Goal: Task Accomplishment & Management: Complete application form

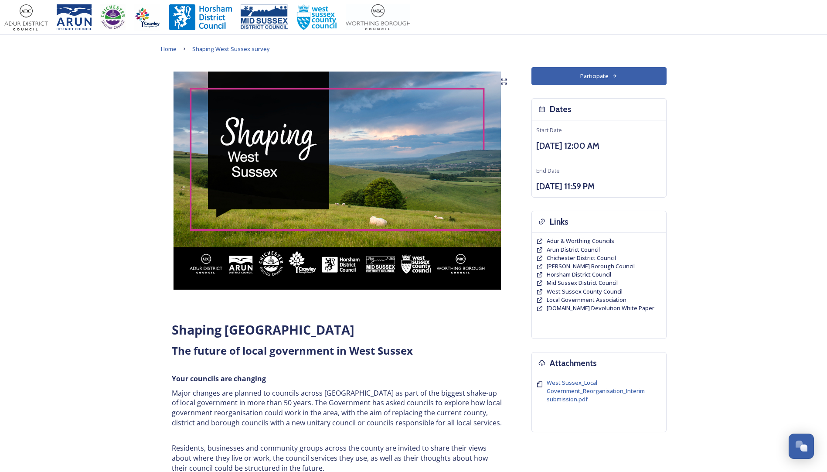
click at [589, 74] on button "Participate" at bounding box center [598, 76] width 135 height 18
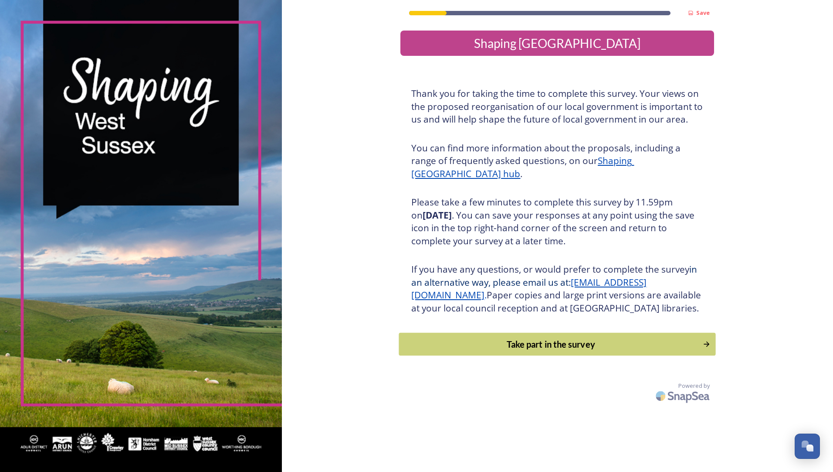
click at [554, 350] on div "Take part in the survey" at bounding box center [551, 343] width 295 height 13
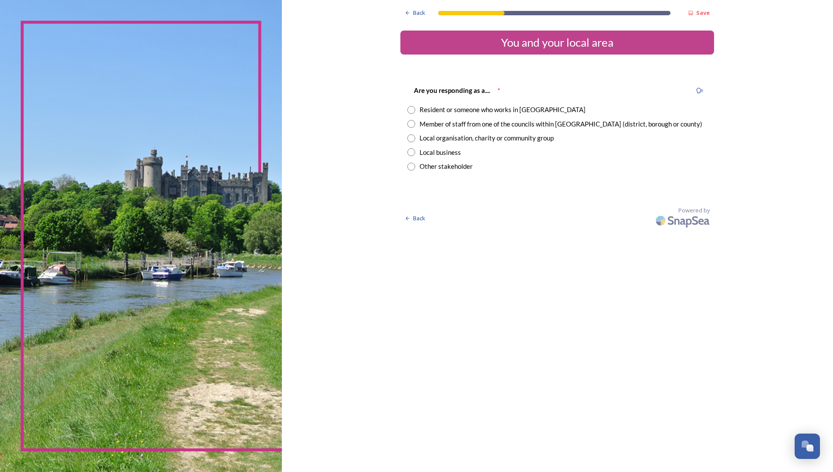
click at [413, 110] on input "radio" at bounding box center [412, 110] width 8 height 8
radio input "true"
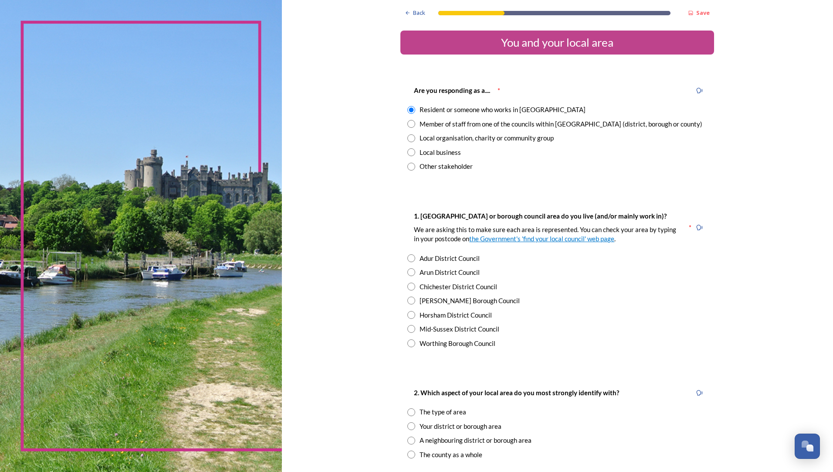
click at [408, 129] on div "Are you responding as a.... * Resident or someone who works in [GEOGRAPHIC_DATA…" at bounding box center [558, 128] width 314 height 104
click at [408, 124] on input "radio" at bounding box center [412, 124] width 8 height 8
radio input "true"
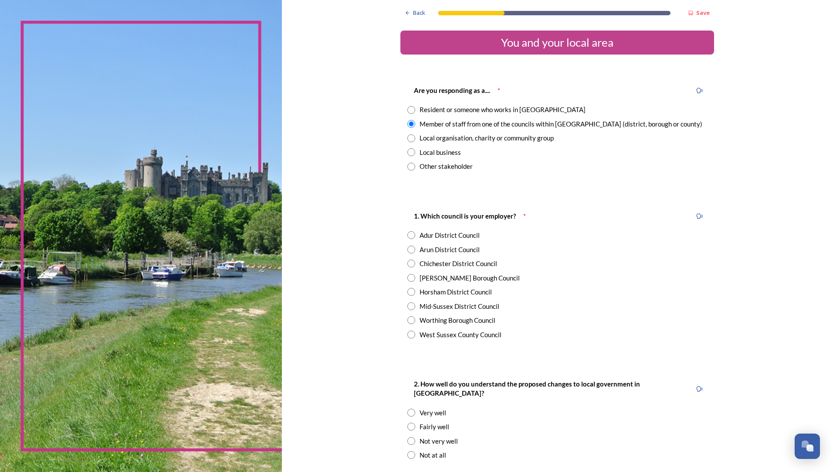
click at [408, 108] on input "radio" at bounding box center [412, 110] width 8 height 8
radio input "true"
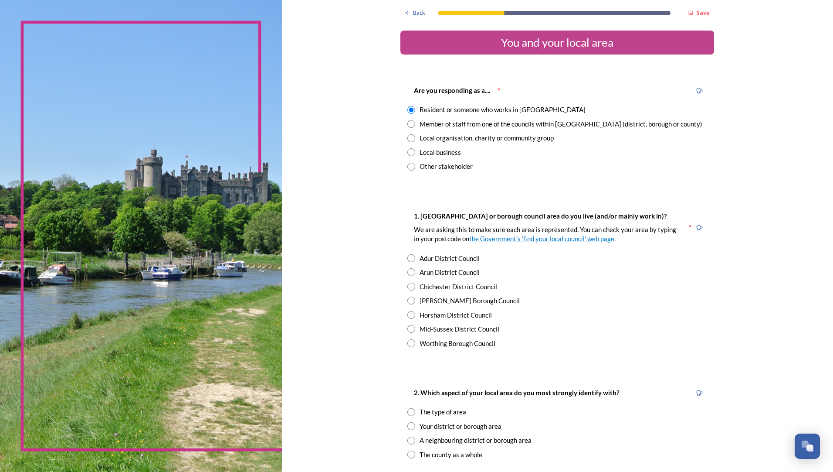
click at [408, 118] on div "Are you responding as a.... * Resident or someone who works in [GEOGRAPHIC_DATA…" at bounding box center [558, 128] width 314 height 104
click at [410, 123] on input "radio" at bounding box center [412, 124] width 8 height 8
radio input "true"
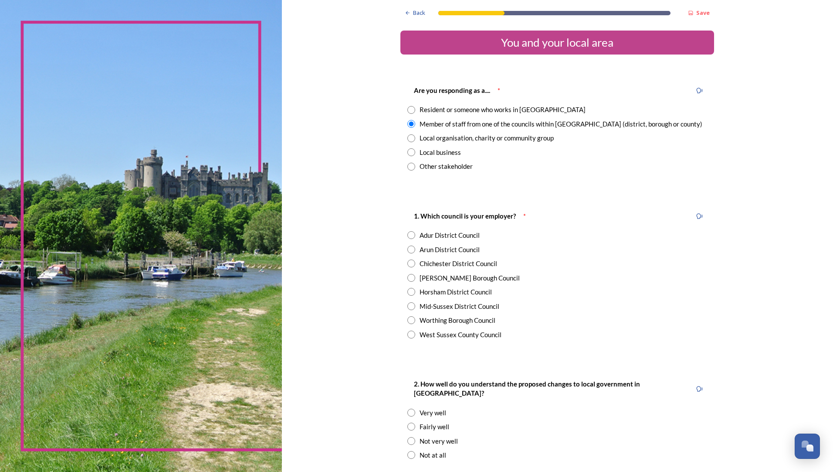
click at [408, 109] on input "radio" at bounding box center [412, 110] width 8 height 8
radio input "true"
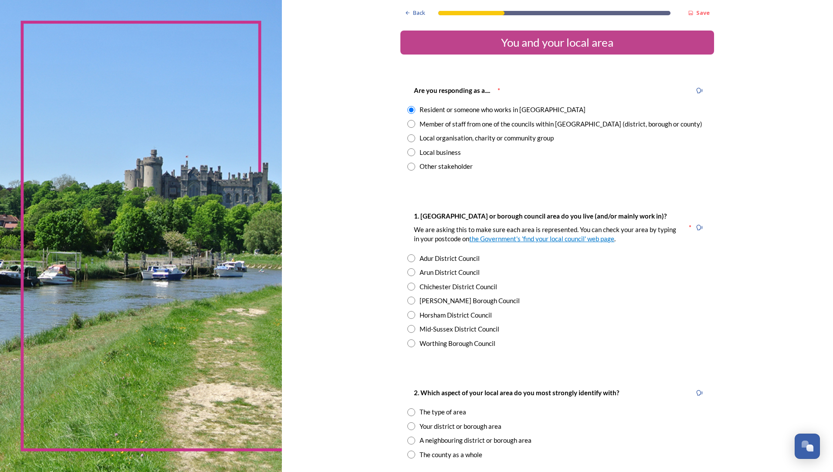
click at [411, 126] on input "radio" at bounding box center [412, 124] width 8 height 8
radio input "true"
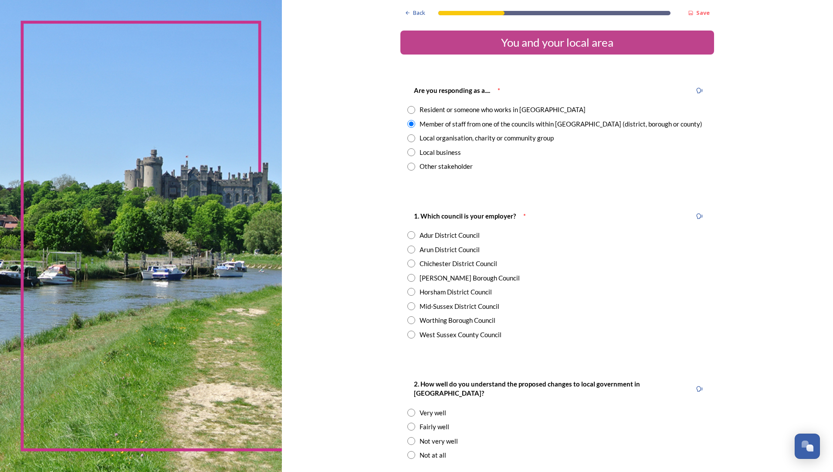
click at [409, 136] on input "radio" at bounding box center [412, 138] width 8 height 8
radio input "true"
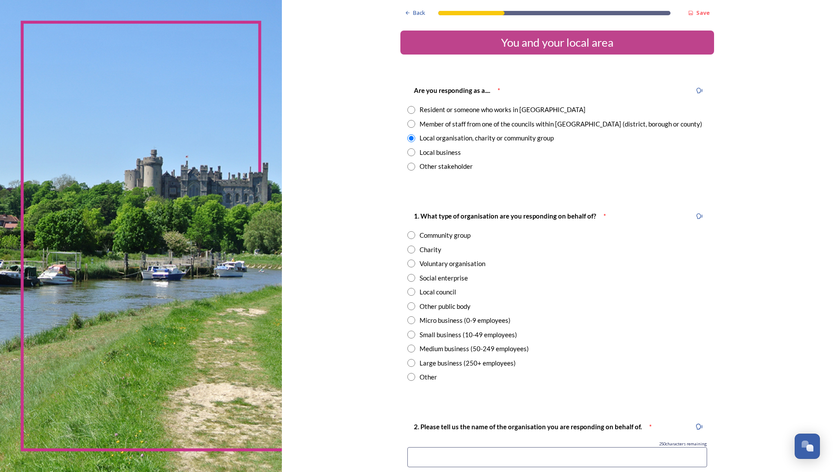
click at [408, 121] on input "radio" at bounding box center [412, 124] width 8 height 8
radio input "true"
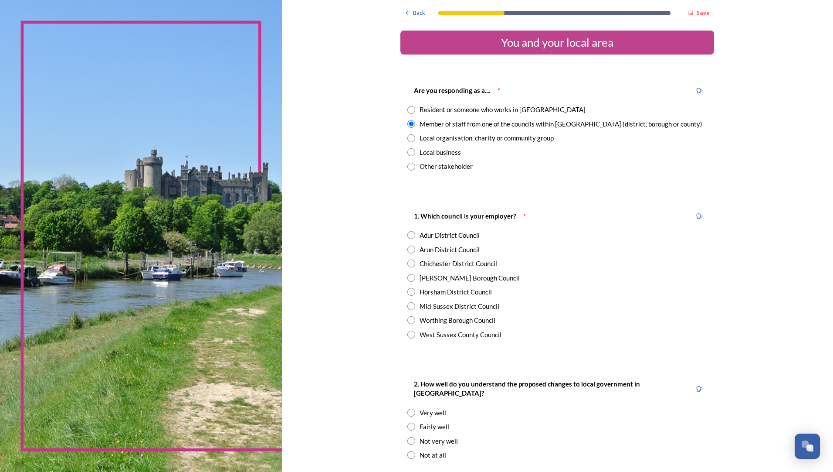
click at [409, 336] on input "radio" at bounding box center [412, 334] width 8 height 8
radio input "true"
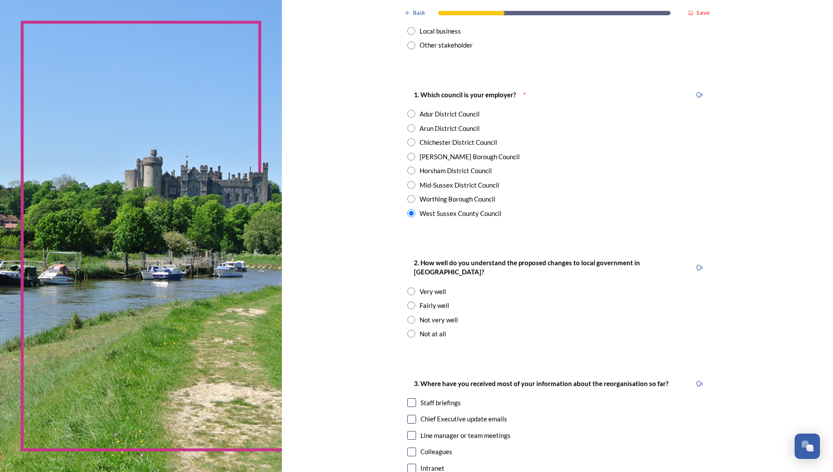
scroll to position [131, 0]
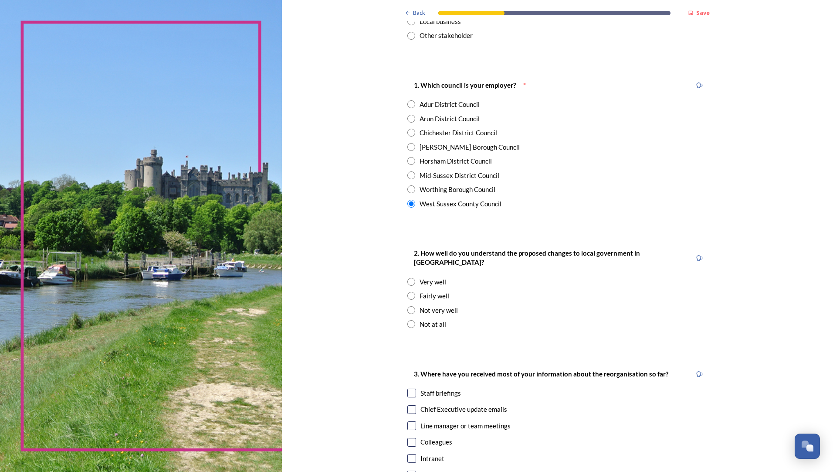
click at [409, 292] on input "radio" at bounding box center [412, 296] width 8 height 8
radio input "true"
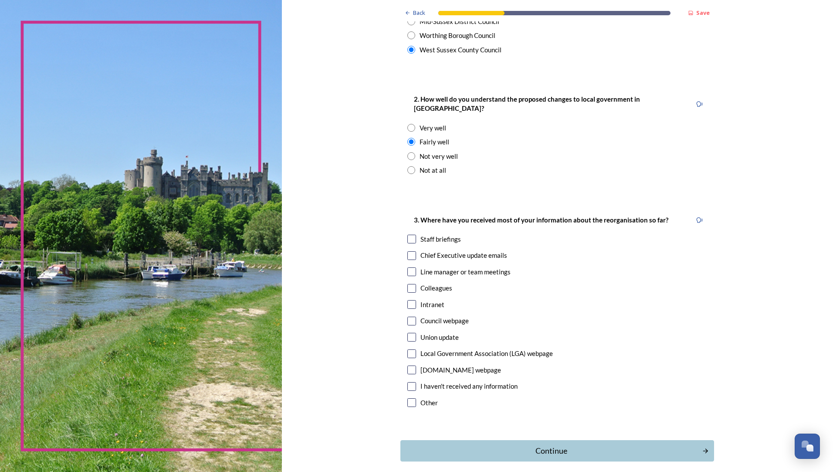
scroll to position [305, 0]
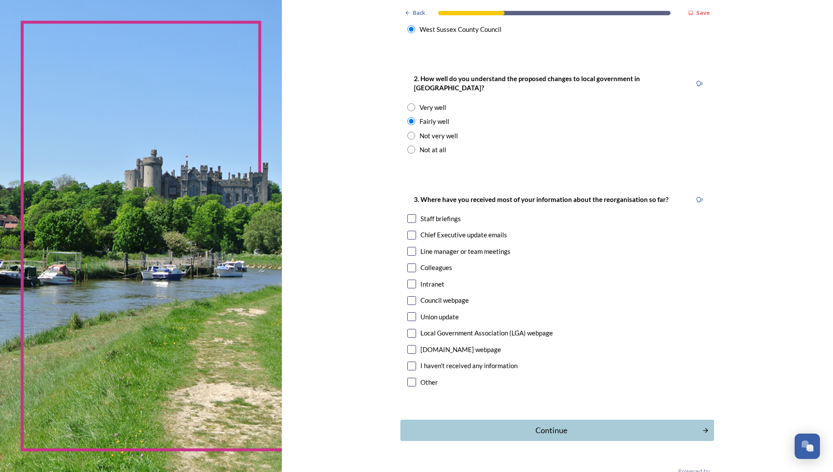
click at [408, 231] on input "checkbox" at bounding box center [412, 235] width 9 height 9
checkbox input "true"
click at [408, 247] on input "checkbox" at bounding box center [412, 251] width 9 height 9
checkbox input "true"
click at [411, 279] on input "checkbox" at bounding box center [412, 283] width 9 height 9
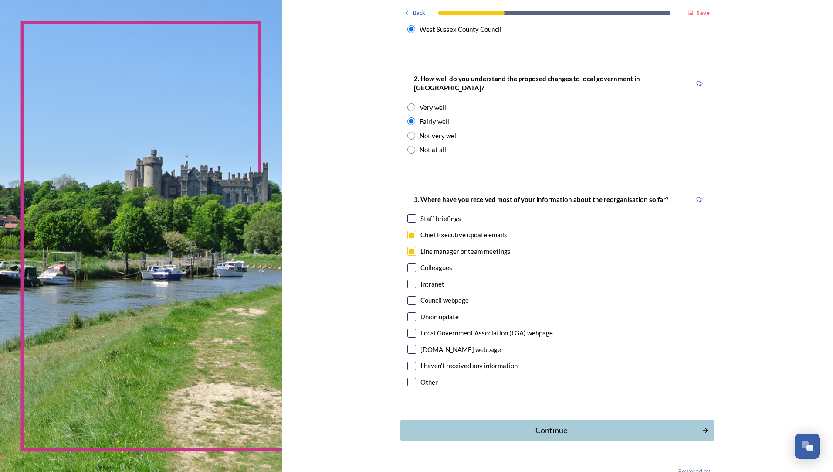
checkbox input "true"
click at [408, 214] on input "checkbox" at bounding box center [412, 218] width 9 height 9
checkbox input "true"
click at [462, 419] on button "Continue" at bounding box center [557, 429] width 317 height 21
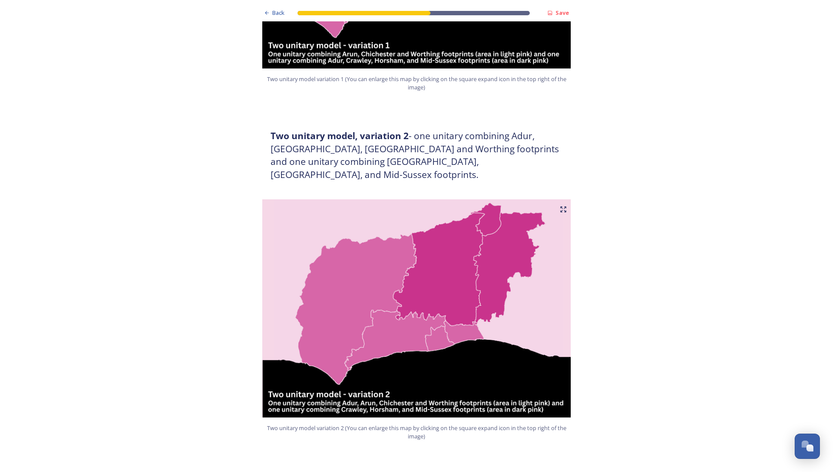
scroll to position [915, 0]
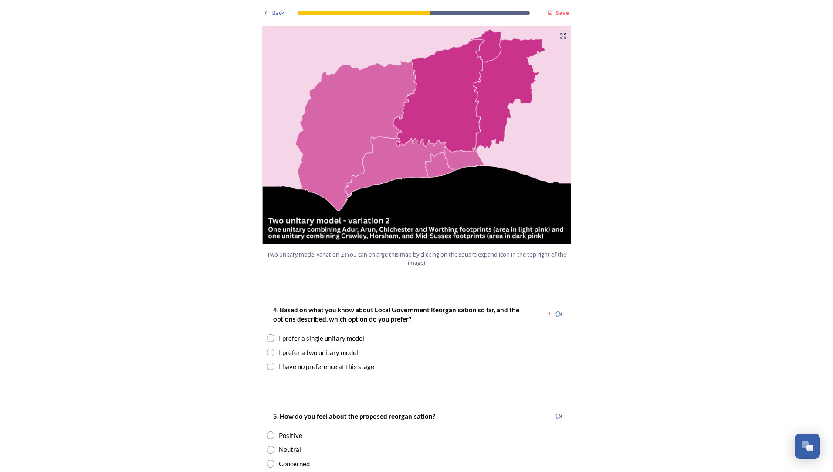
click at [271, 334] on input "radio" at bounding box center [271, 338] width 8 height 8
radio input "true"
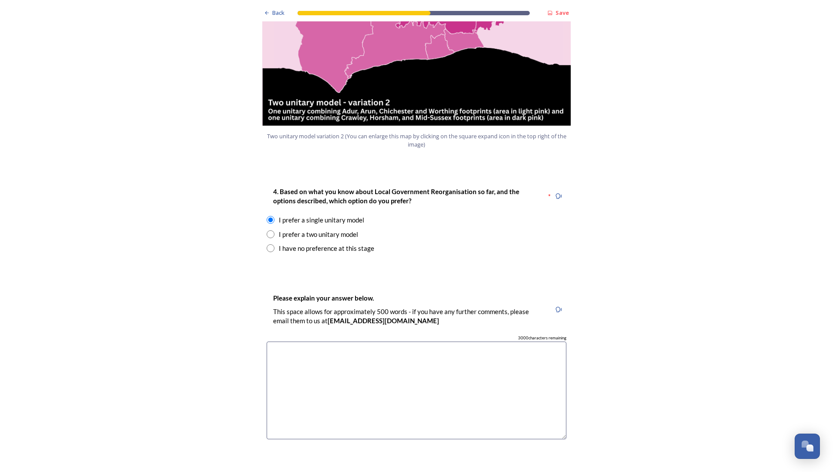
scroll to position [1046, 0]
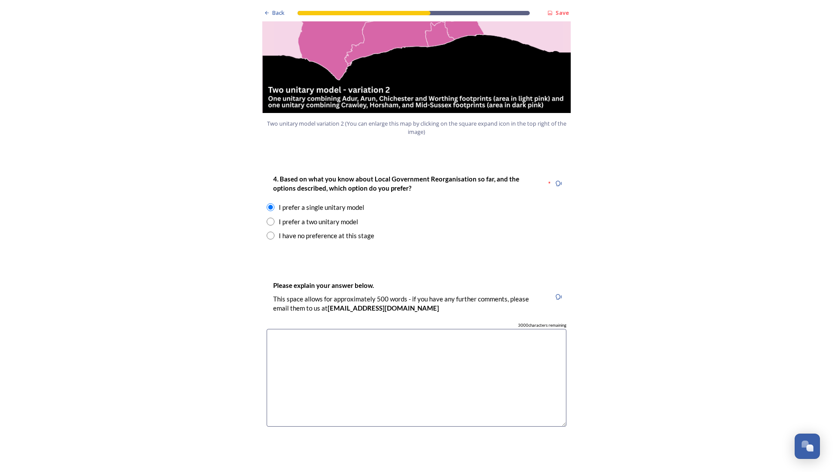
click at [312, 329] on textarea at bounding box center [417, 378] width 300 height 98
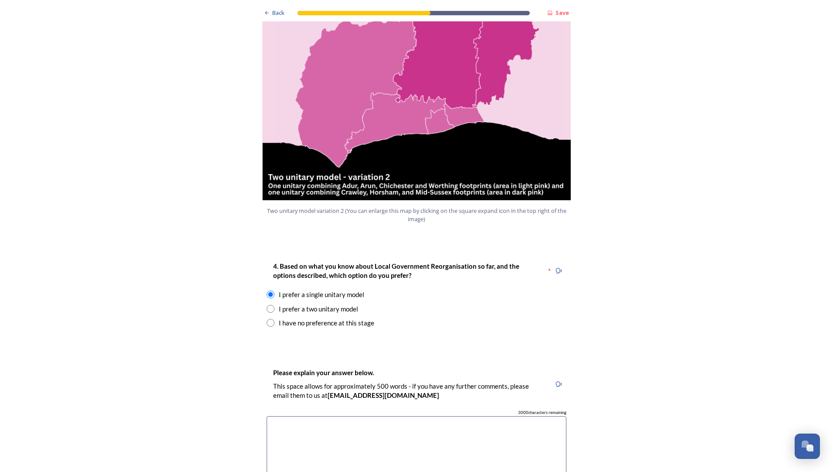
scroll to position [1003, 0]
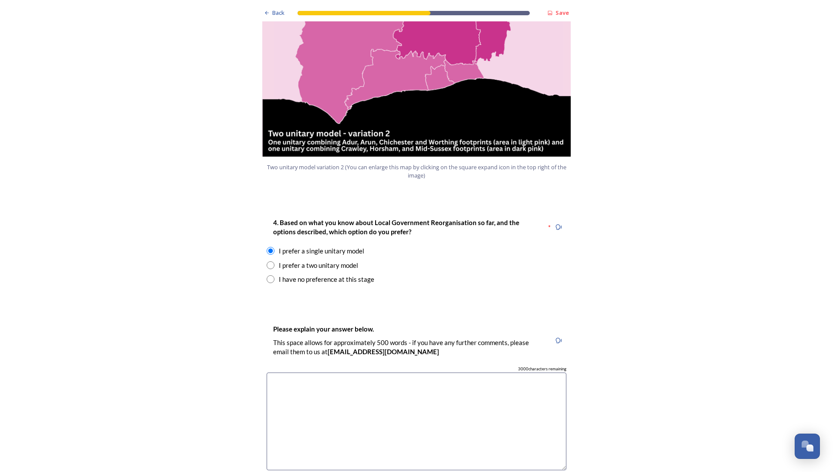
click at [377, 378] on textarea at bounding box center [417, 421] width 300 height 98
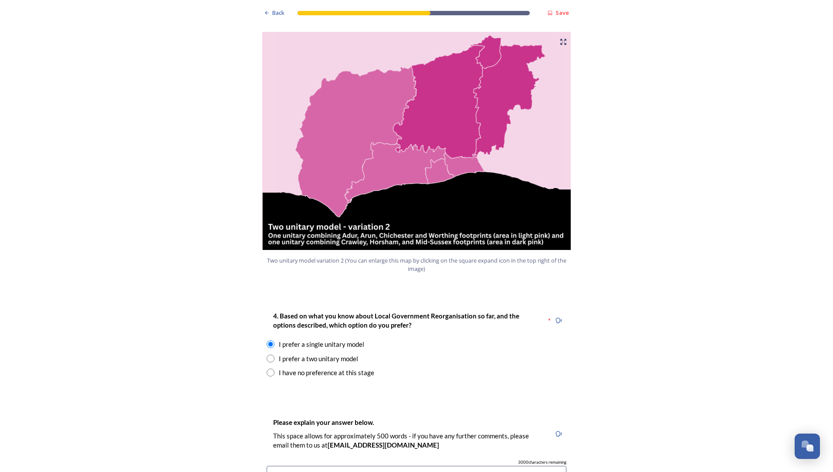
scroll to position [915, 0]
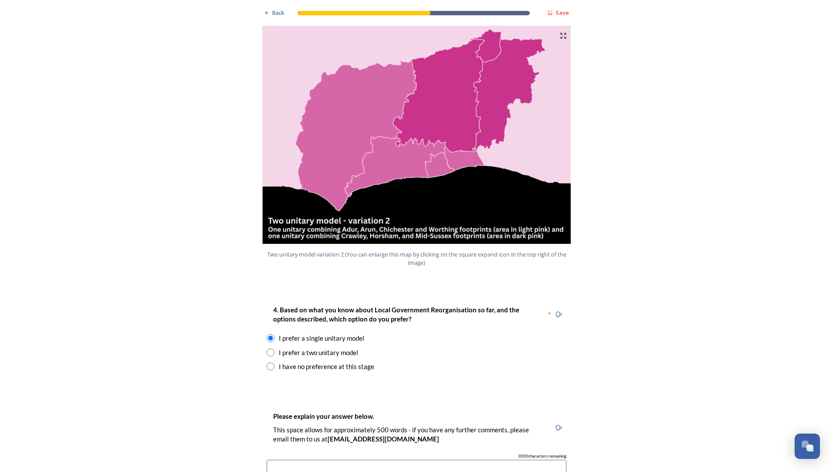
click at [260, 344] on div "4. Based on what you know about Local Government Reorganisation so far, and the…" at bounding box center [417, 338] width 314 height 85
click at [262, 344] on div "4. Based on what you know about Local Government Reorganisation so far, and the…" at bounding box center [417, 338] width 314 height 85
click at [267, 362] on input "radio" at bounding box center [271, 366] width 8 height 8
radio input "true"
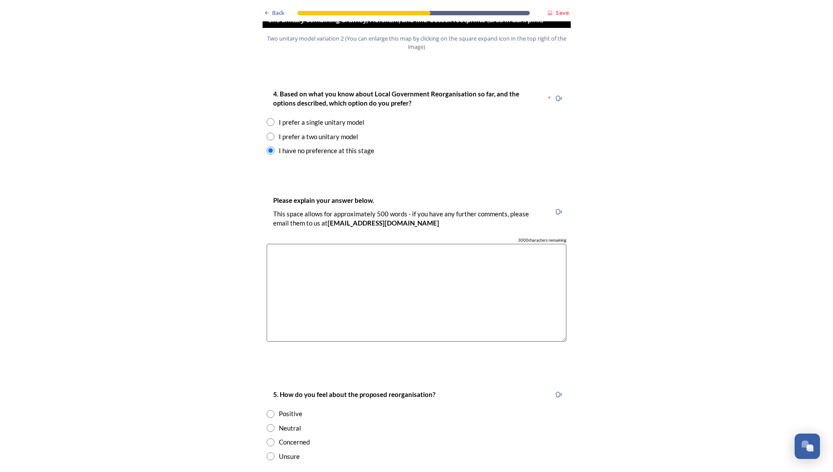
scroll to position [1133, 0]
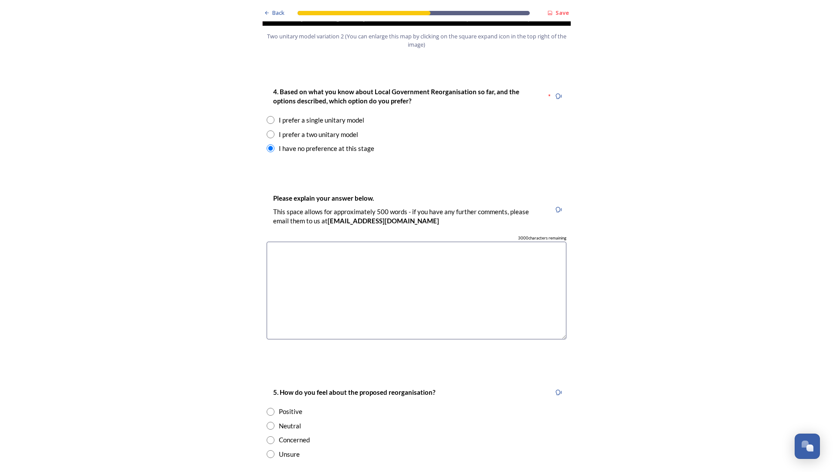
click at [173, 258] on div "Back Save Prioritising future services As explained on our Shaping [GEOGRAPHIC_…" at bounding box center [416, 285] width 833 height 2836
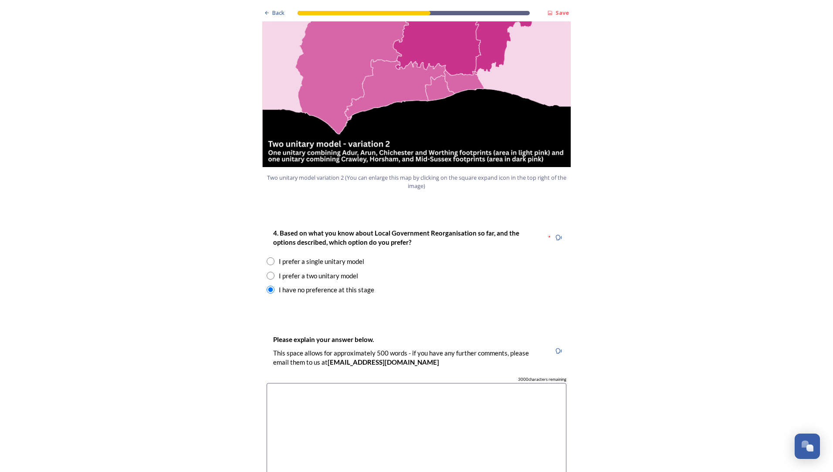
scroll to position [1003, 0]
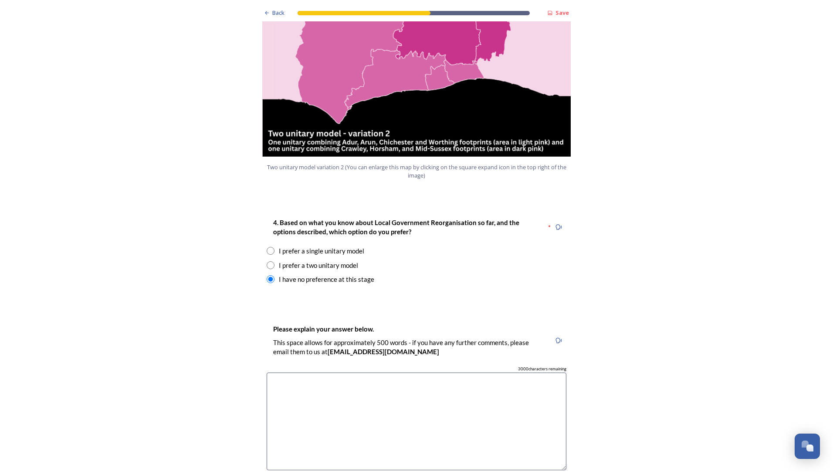
click at [267, 247] on input "radio" at bounding box center [271, 251] width 8 height 8
radio input "true"
click at [298, 372] on textarea at bounding box center [417, 421] width 300 height 98
click at [292, 372] on textarea at bounding box center [417, 421] width 300 height 98
click at [293, 372] on textarea at bounding box center [417, 421] width 300 height 98
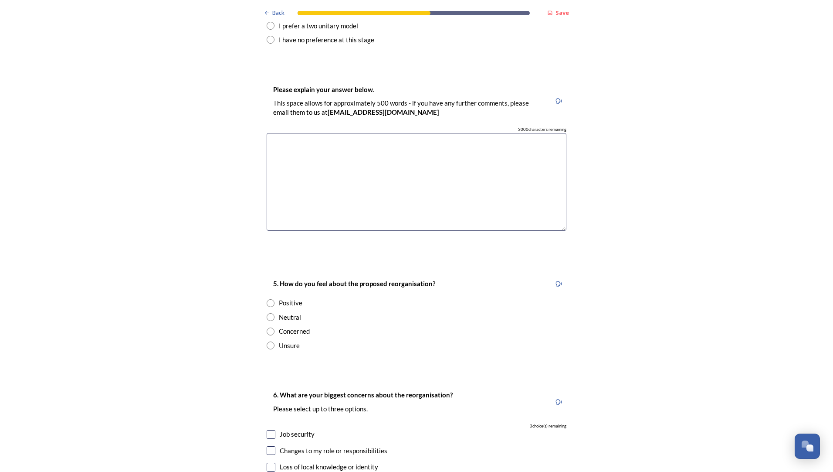
scroll to position [1264, 0]
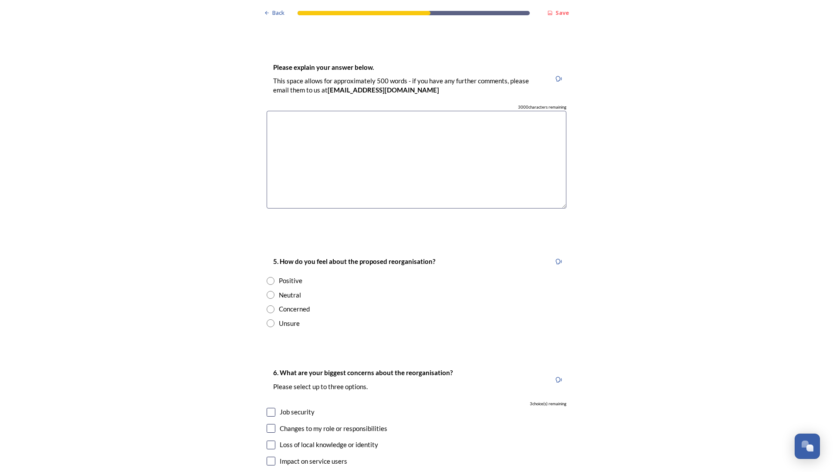
click at [267, 277] on input "radio" at bounding box center [271, 281] width 8 height 8
radio input "true"
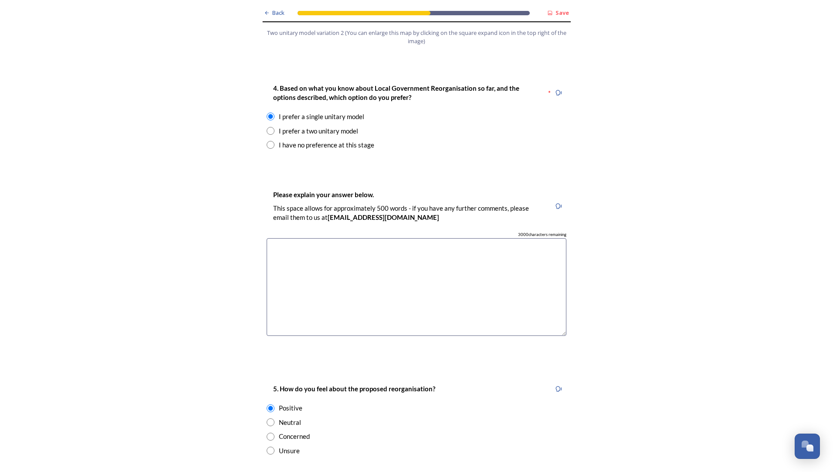
scroll to position [1133, 0]
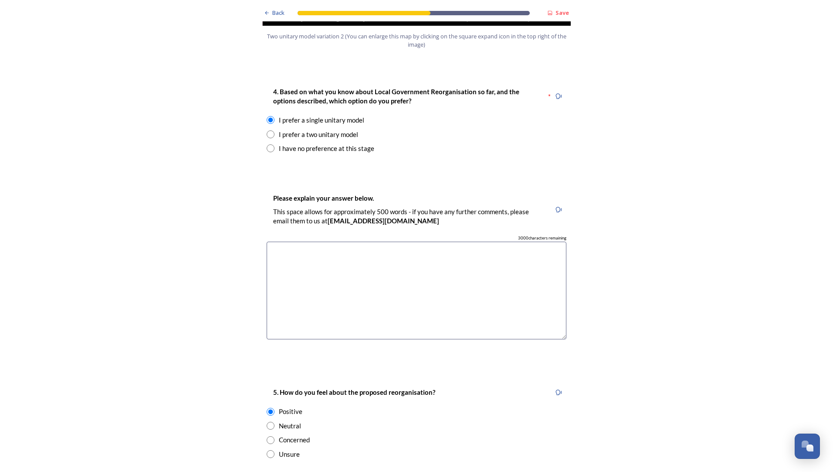
click at [282, 241] on textarea at bounding box center [417, 290] width 300 height 98
click at [218, 240] on div "Back Save Prioritising future services As explained on our Shaping [GEOGRAPHIC_…" at bounding box center [416, 285] width 833 height 2836
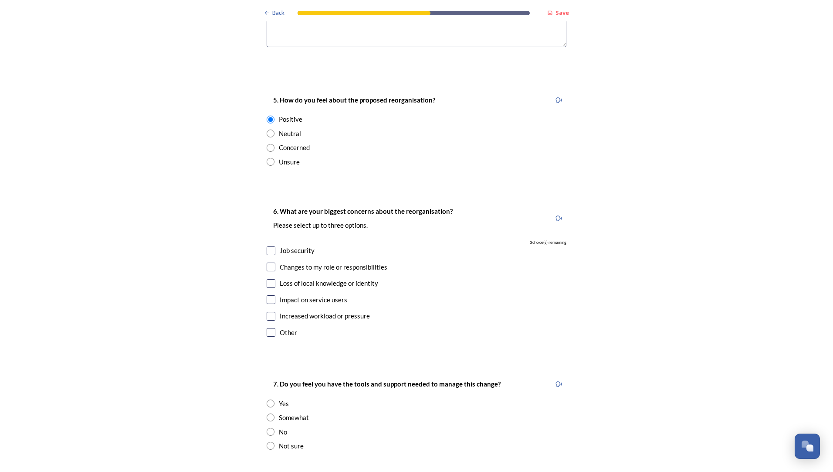
scroll to position [1438, 0]
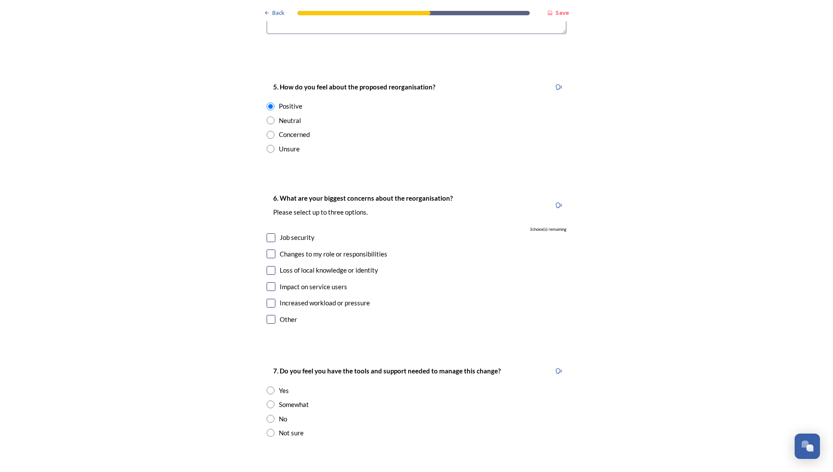
click at [270, 266] on input "checkbox" at bounding box center [271, 270] width 9 height 9
checkbox input "true"
click at [268, 249] on input "checkbox" at bounding box center [271, 253] width 9 height 9
checkbox input "true"
click at [272, 282] on input "checkbox" at bounding box center [271, 286] width 9 height 9
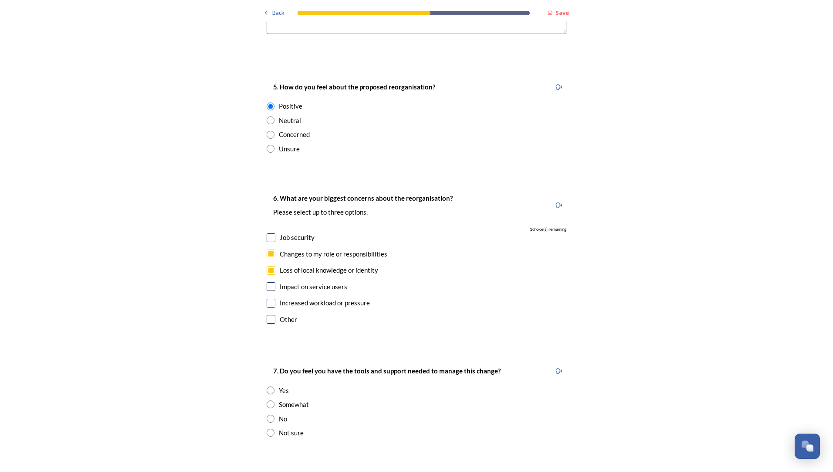
checkbox input "true"
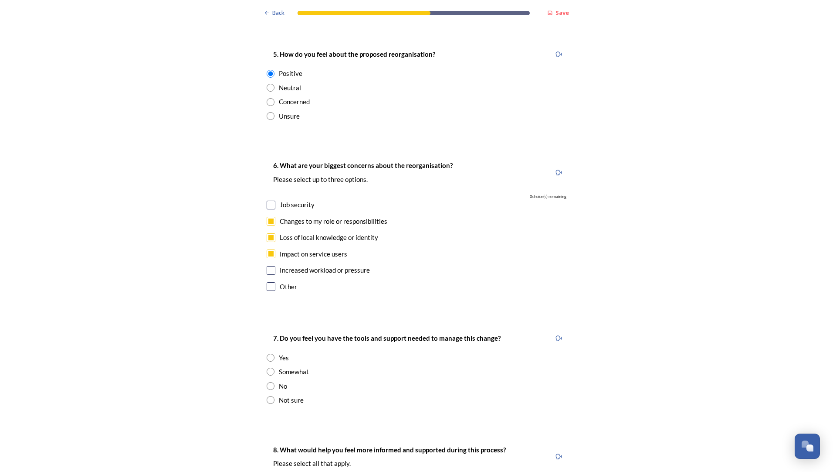
scroll to position [1526, 0]
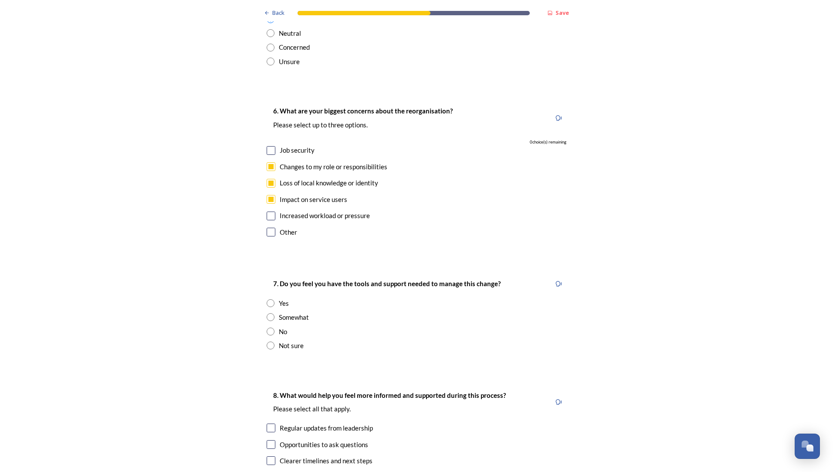
click at [268, 327] on input "radio" at bounding box center [271, 331] width 8 height 8
radio input "true"
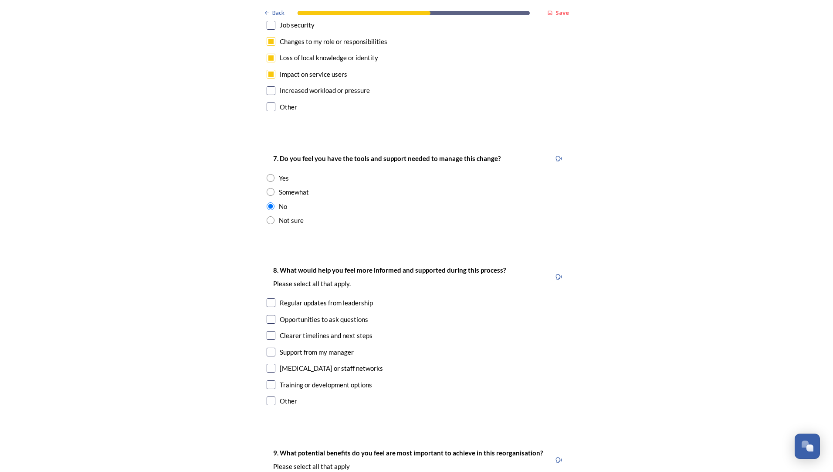
scroll to position [1656, 0]
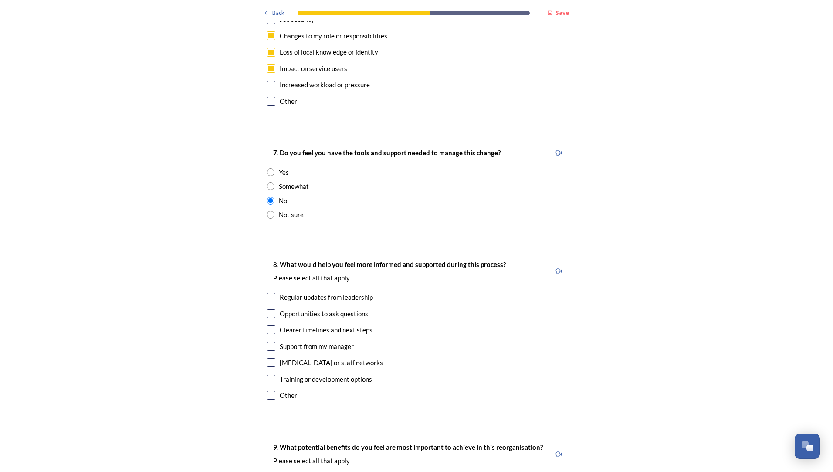
click at [267, 391] on input "checkbox" at bounding box center [271, 395] width 9 height 9
checkbox input "true"
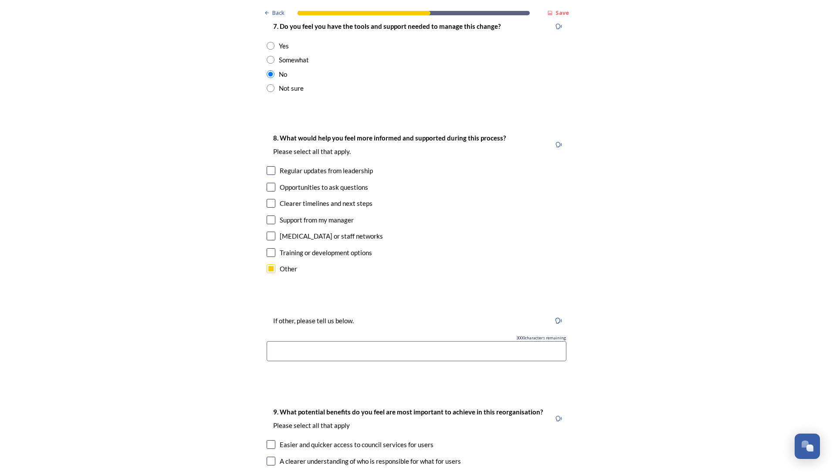
scroll to position [1787, 0]
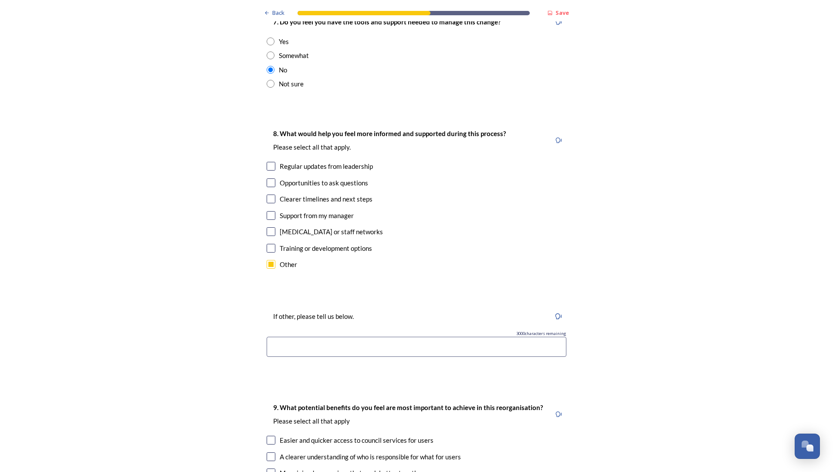
click at [289, 337] on input at bounding box center [417, 347] width 300 height 20
type input "M"
type input "D"
type input "Until the details are better understood, it is difficult to identify how change…"
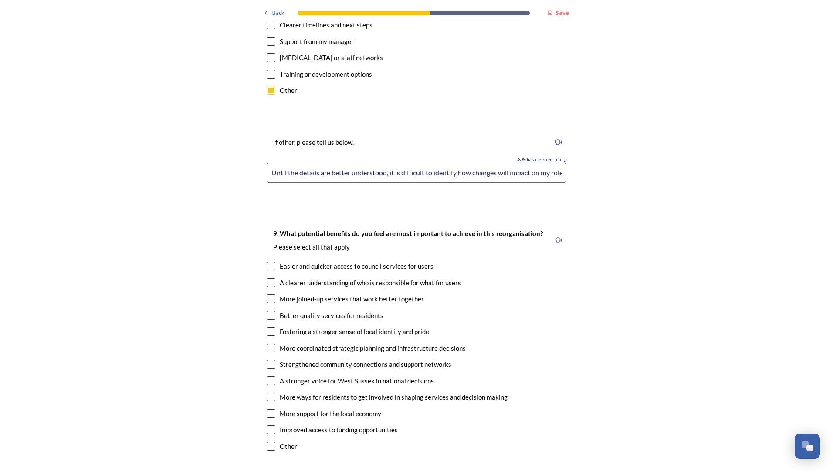
scroll to position [1962, 0]
click at [269, 310] on input "checkbox" at bounding box center [271, 314] width 9 height 9
checkbox input "true"
click at [272, 343] on div "More coordinated strategic planning and infrastructure decisions" at bounding box center [417, 348] width 300 height 10
checkbox input "true"
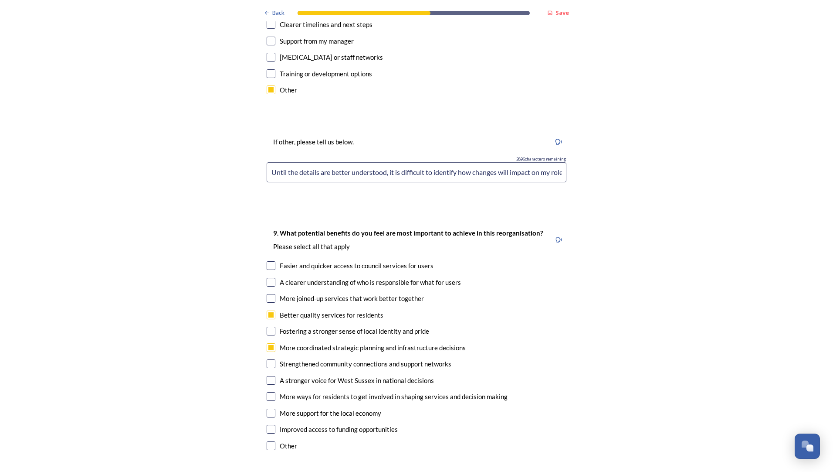
click at [270, 261] on input "checkbox" at bounding box center [271, 265] width 9 height 9
checkbox input "true"
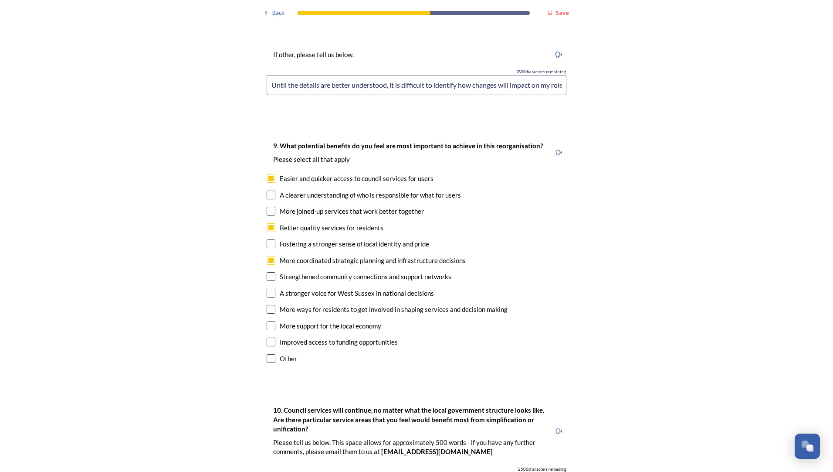
scroll to position [2136, 0]
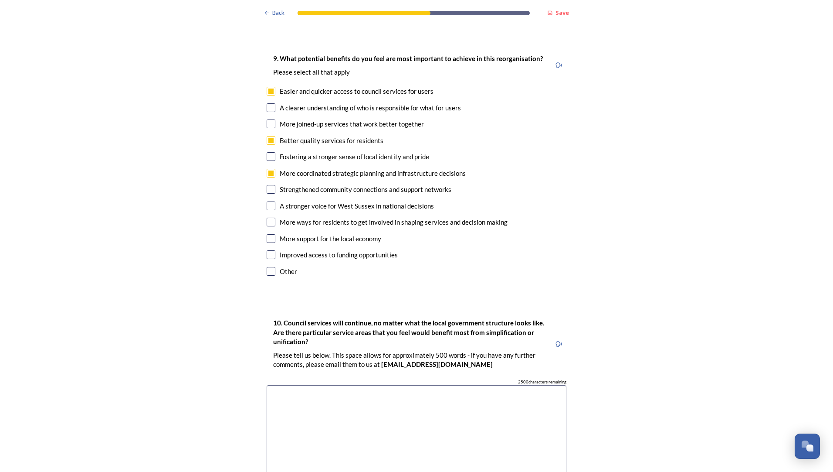
click at [315, 385] on textarea at bounding box center [417, 434] width 300 height 98
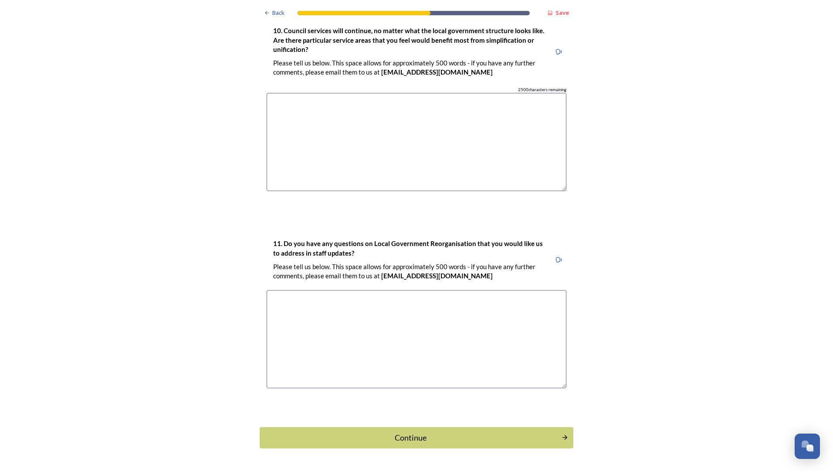
scroll to position [2429, 0]
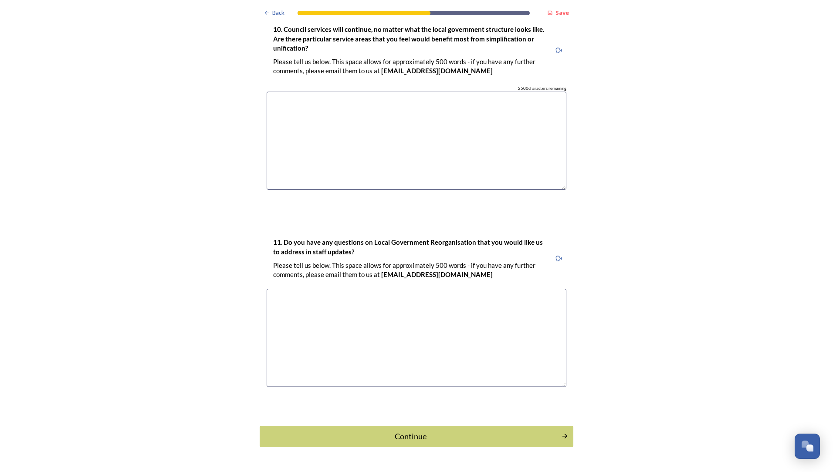
click at [323, 289] on textarea at bounding box center [417, 338] width 300 height 98
click at [477, 430] on div "Continue" at bounding box center [410, 436] width 295 height 12
